Goal: Navigation & Orientation: Understand site structure

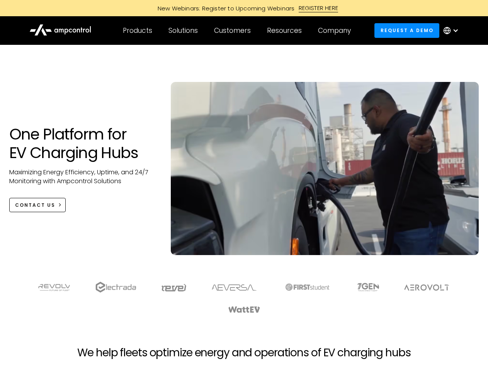
click at [238, 31] on div "Customers" at bounding box center [232, 30] width 37 height 9
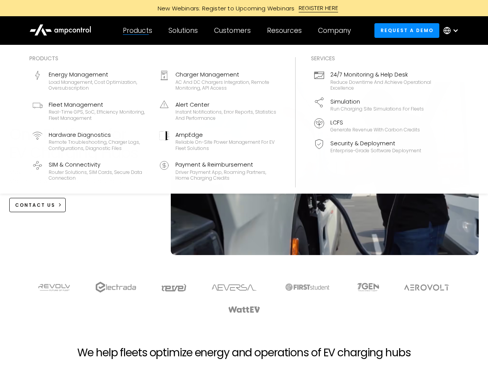
click at [137, 31] on div "Products" at bounding box center [137, 30] width 29 height 9
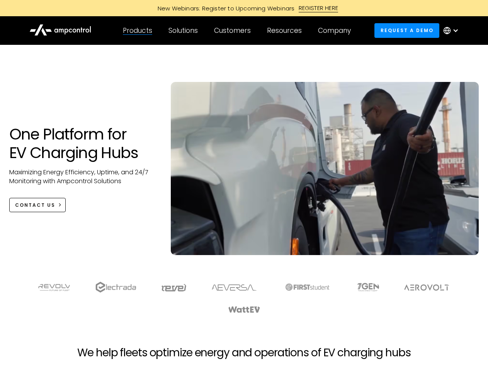
click at [184, 31] on div "Solutions" at bounding box center [183, 30] width 29 height 9
click at [234, 31] on div "Customers" at bounding box center [232, 30] width 37 height 9
click at [286, 31] on div "Resources" at bounding box center [284, 30] width 35 height 9
click at [337, 31] on div "Company" at bounding box center [334, 30] width 33 height 9
click at [453, 31] on div at bounding box center [456, 30] width 6 height 6
